Goal: Transaction & Acquisition: Purchase product/service

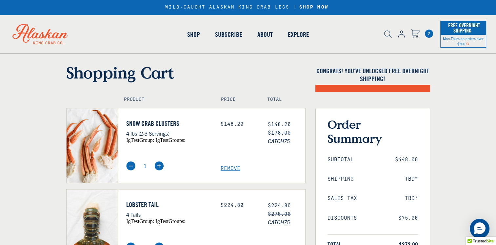
click at [191, 36] on link "Shop" at bounding box center [193, 34] width 28 height 37
